Goal: Task Accomplishment & Management: Manage account settings

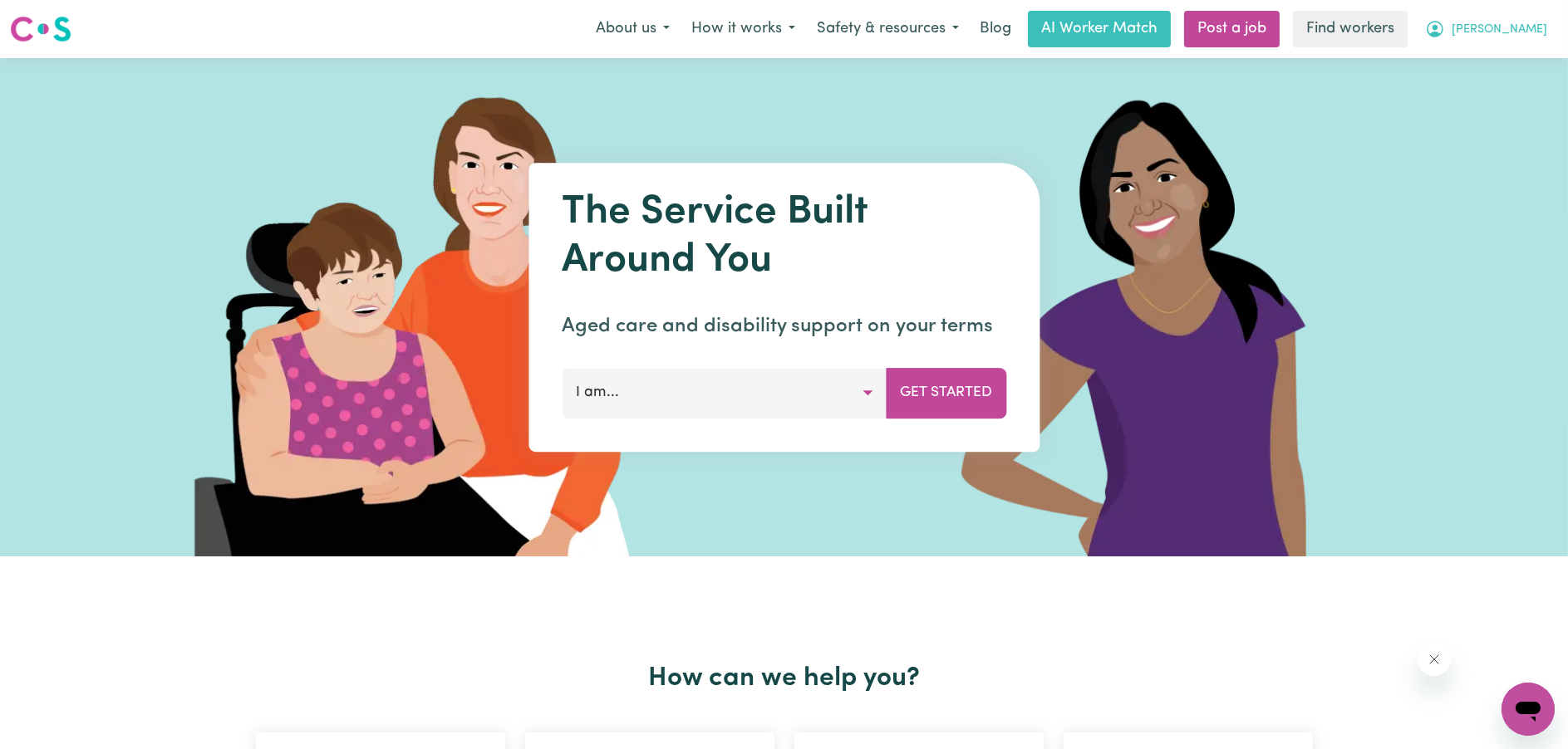
click at [1511, 33] on span "[PERSON_NAME]" at bounding box center [1499, 29] width 95 height 19
click at [1507, 57] on link "My Dashboard" at bounding box center [1491, 64] width 132 height 31
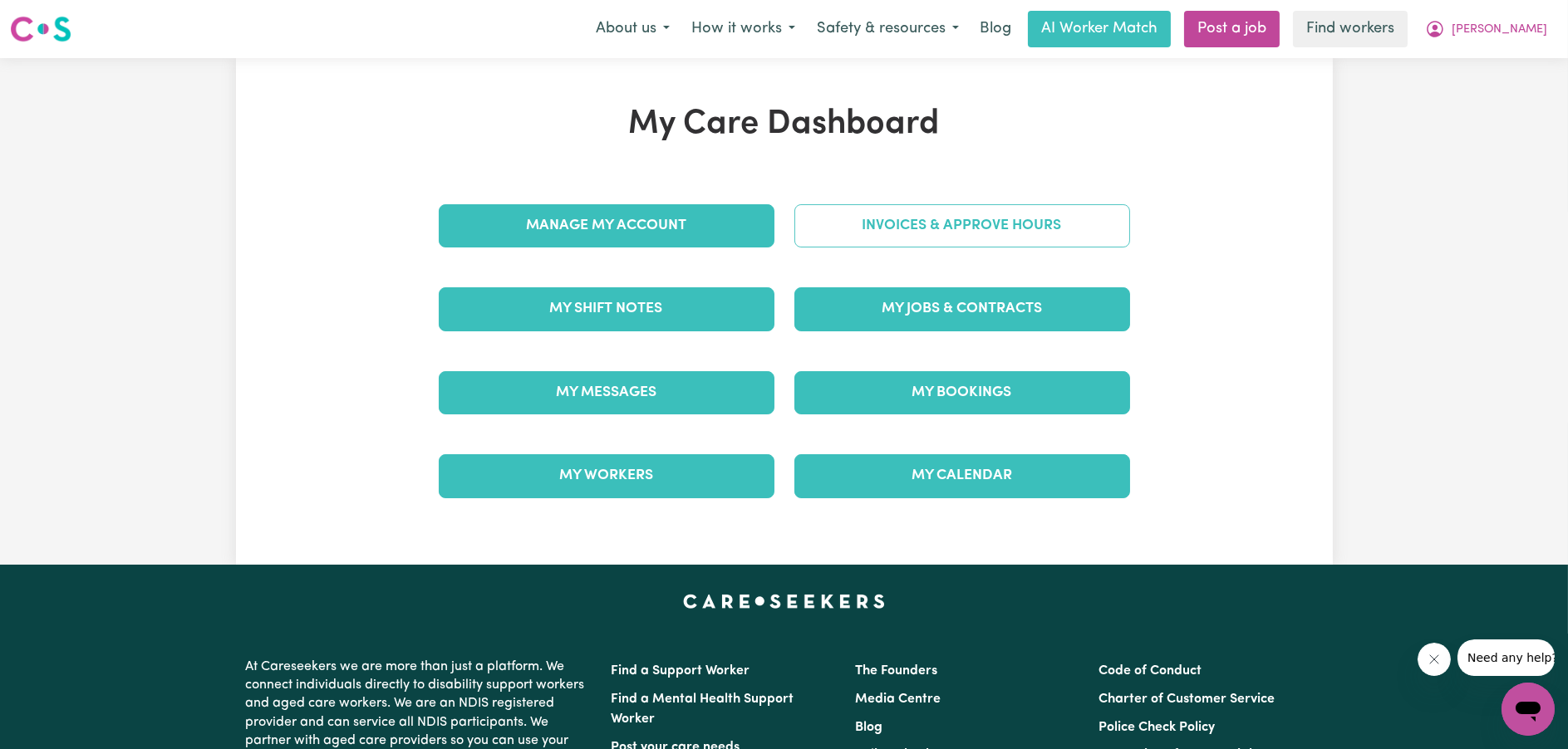
click at [857, 230] on link "Invoices & Approve Hours" at bounding box center [962, 226] width 335 height 44
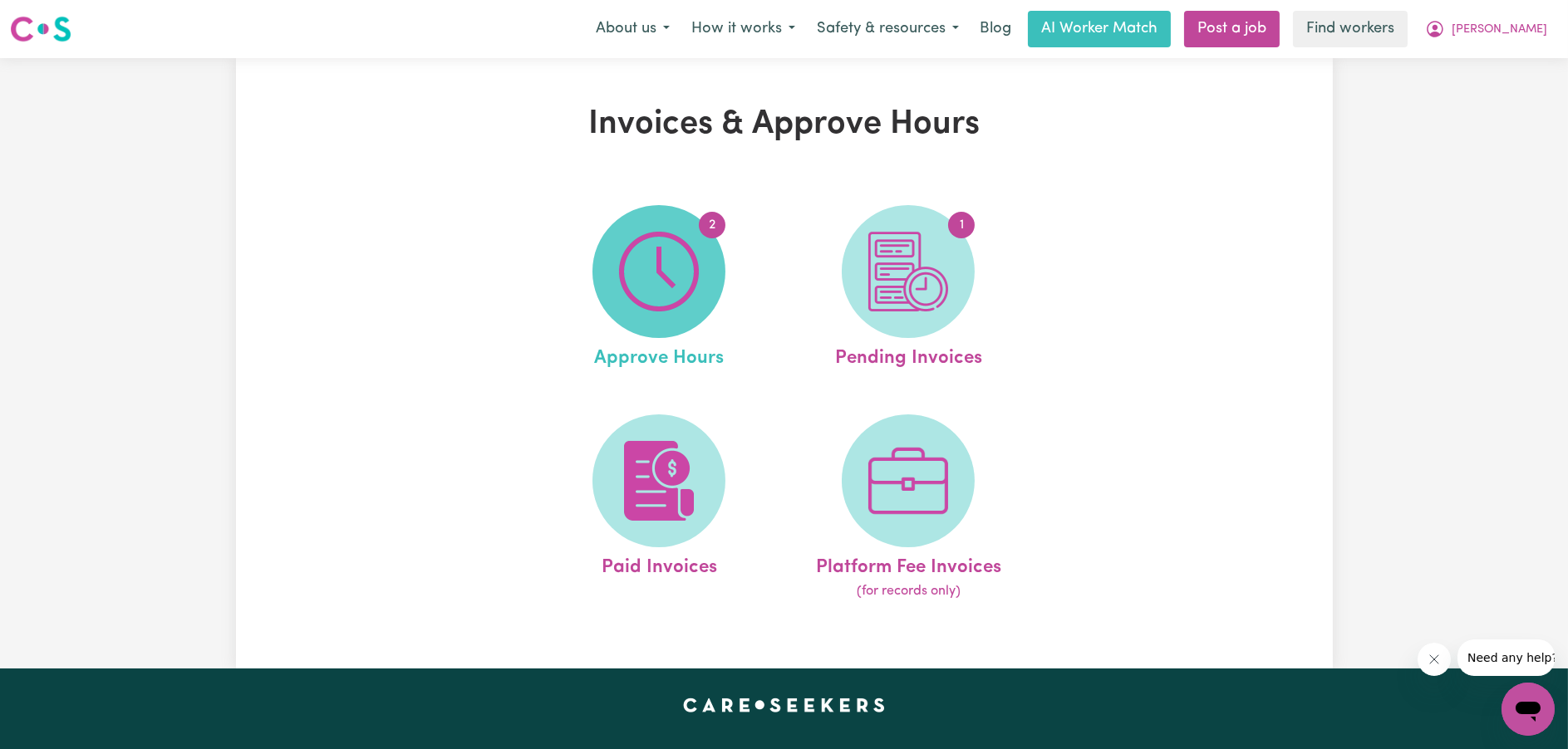
click at [673, 262] on img at bounding box center [659, 271] width 80 height 80
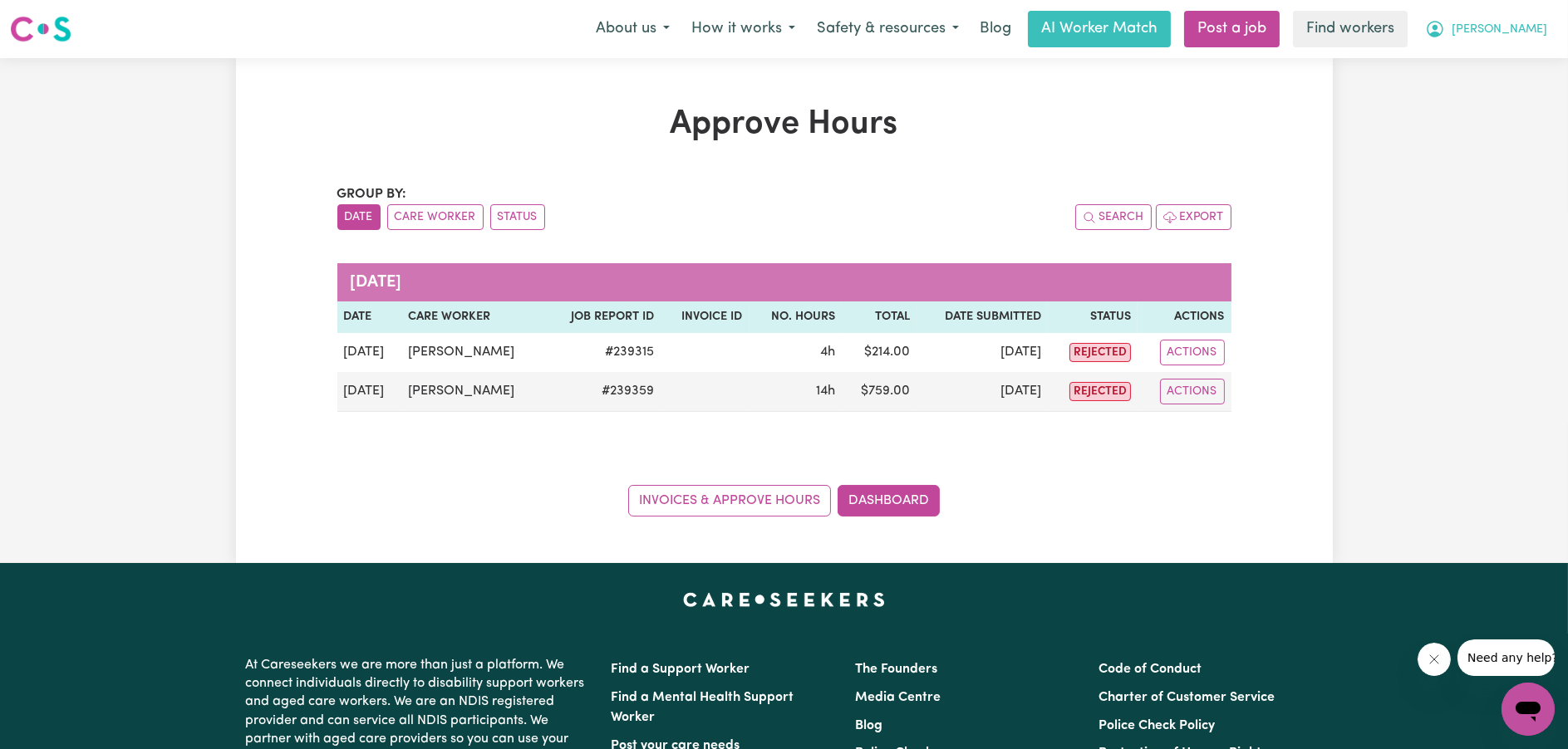
click at [1528, 34] on span "[PERSON_NAME]" at bounding box center [1499, 29] width 95 height 19
click at [1520, 55] on link "My Dashboard" at bounding box center [1491, 64] width 132 height 31
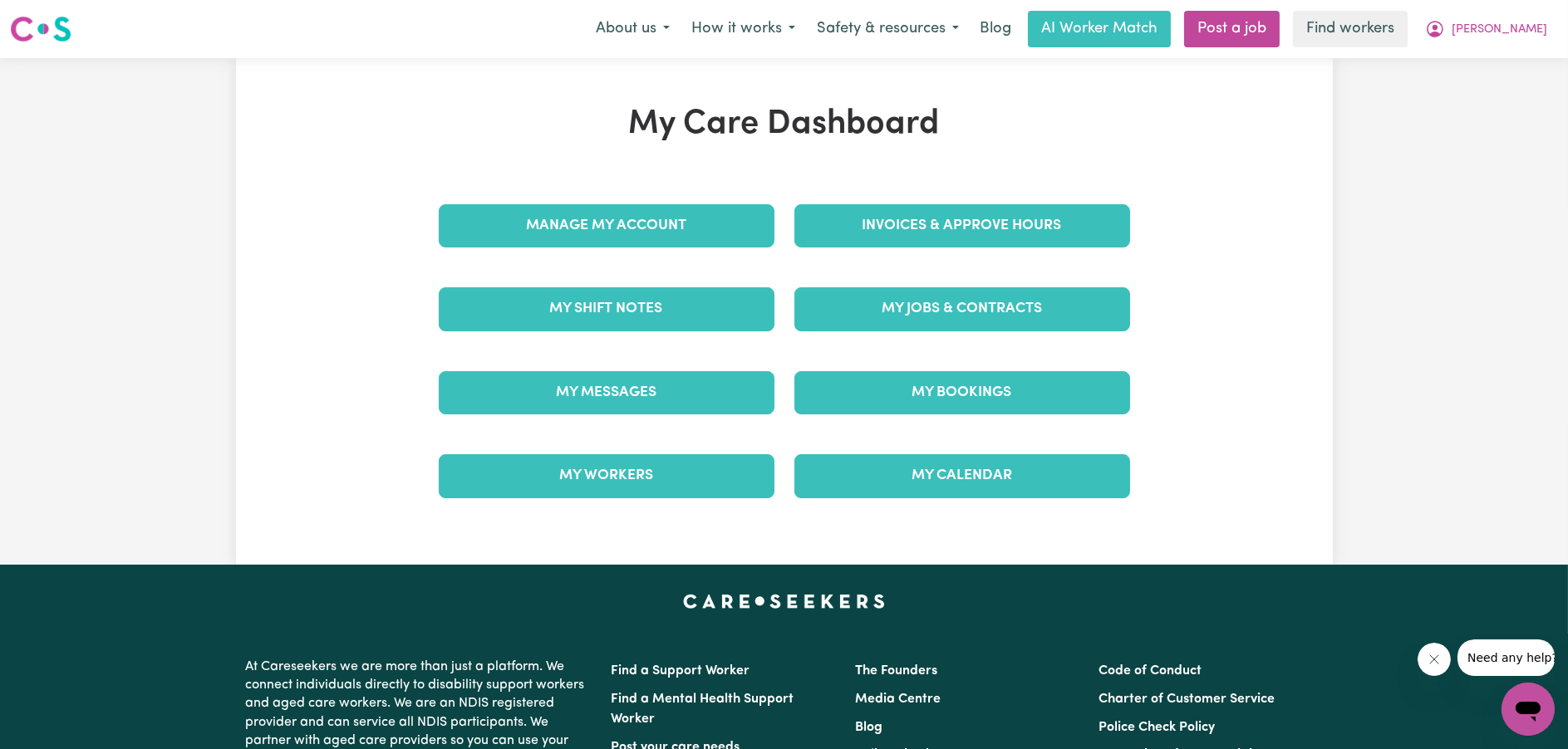
click at [1111, 202] on div "Invoices & Approve Hours" at bounding box center [962, 225] width 356 height 83
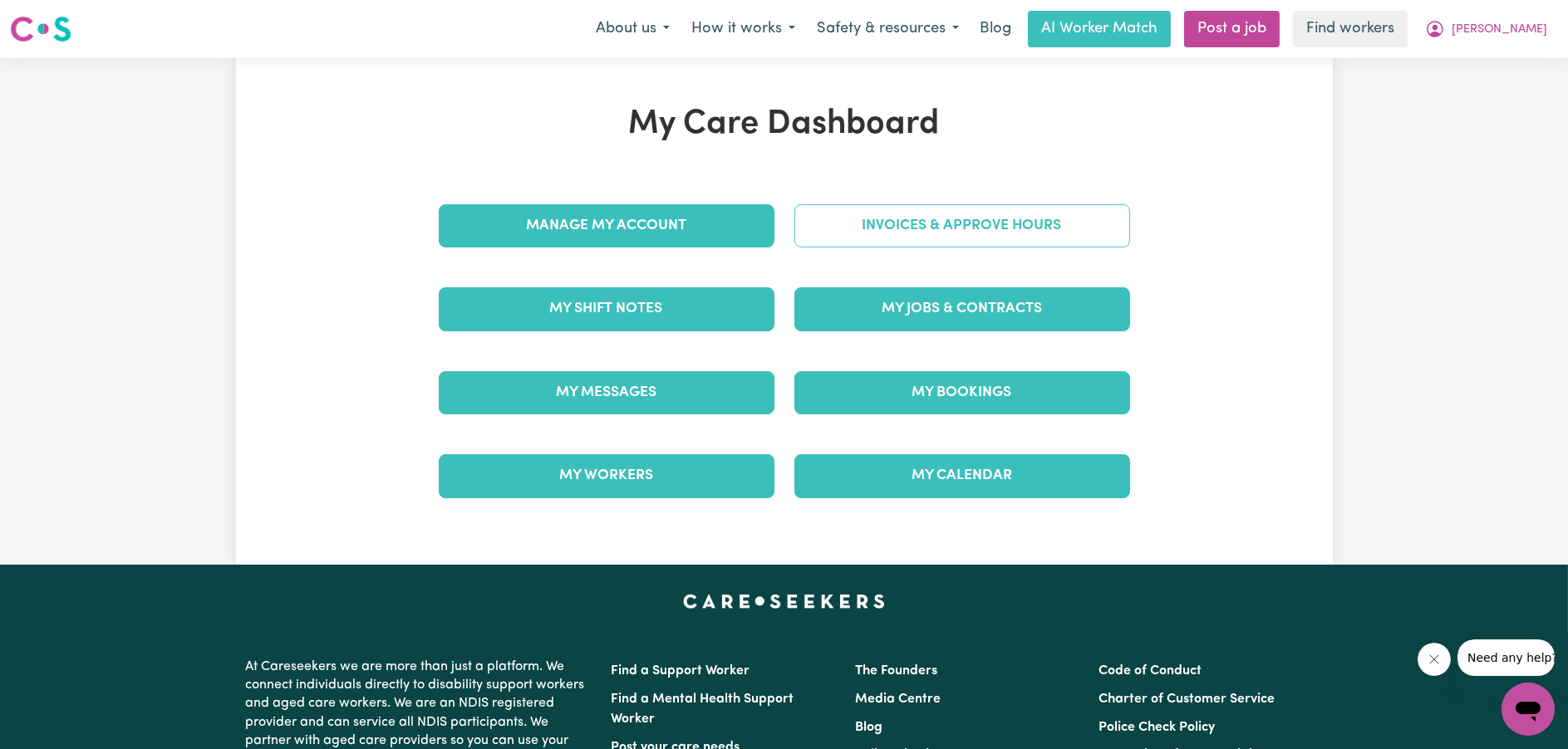
click at [1071, 219] on link "Invoices & Approve Hours" at bounding box center [962, 226] width 335 height 44
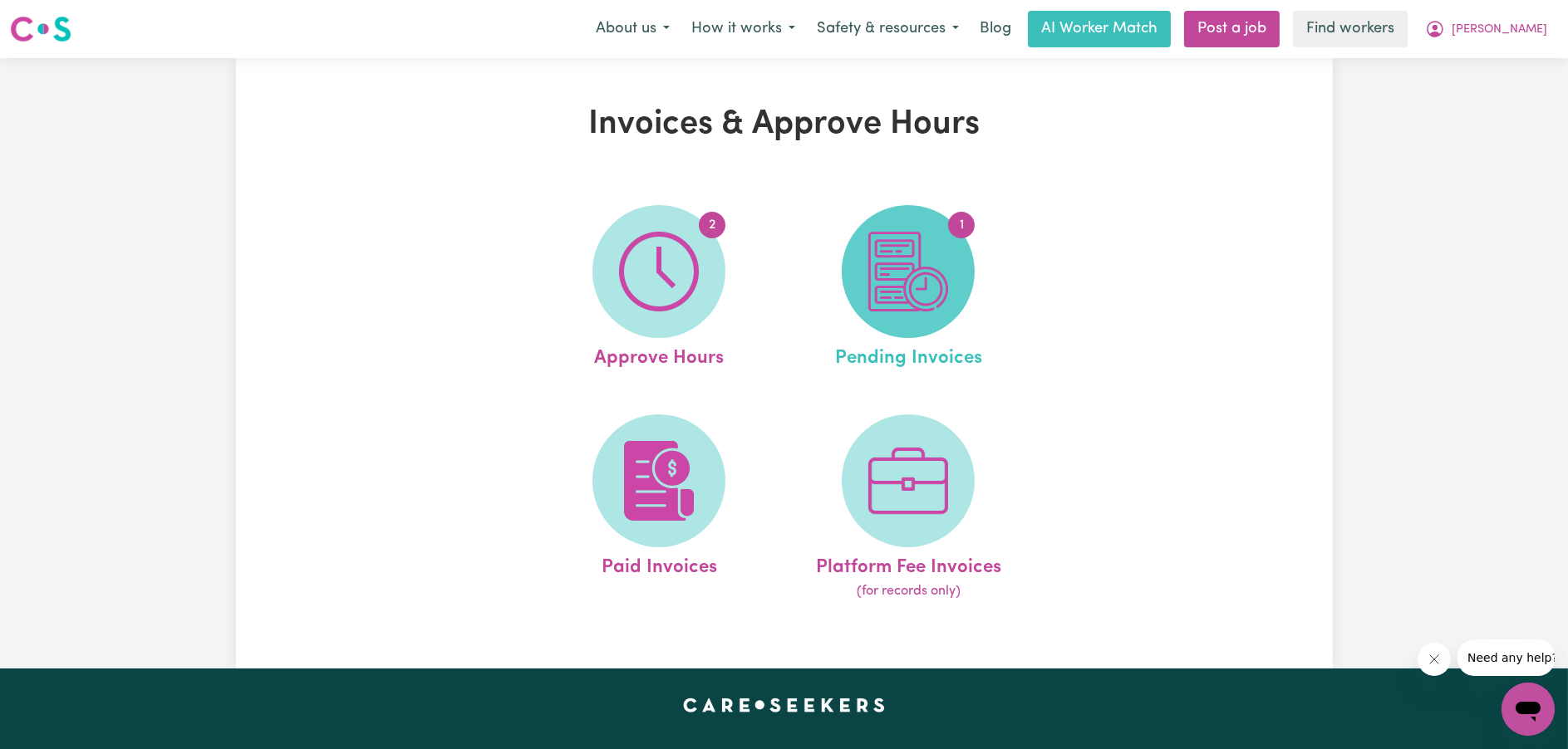
click at [919, 261] on img at bounding box center [909, 271] width 80 height 80
